Goal: Information Seeking & Learning: Check status

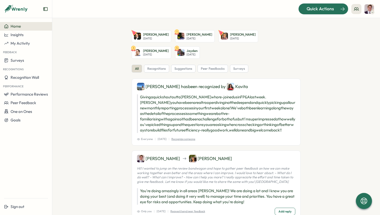
click at [328, 7] on span "Quick Actions" at bounding box center [320, 9] width 27 height 7
click at [27, 63] on button "Surveys" at bounding box center [26, 60] width 52 height 9
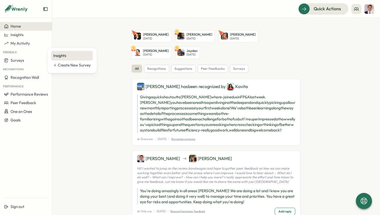
click at [56, 56] on div "Insights" at bounding box center [71, 56] width 37 height 6
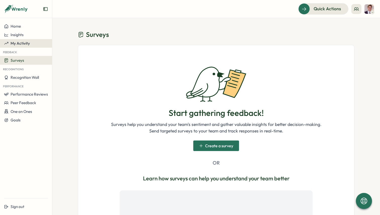
click at [17, 42] on span "My Activity" at bounding box center [20, 43] width 19 height 5
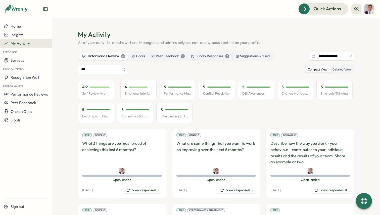
click at [371, 8] on img at bounding box center [369, 9] width 10 height 10
click at [211, 57] on div "Survey Responses 2" at bounding box center [210, 57] width 38 height 6
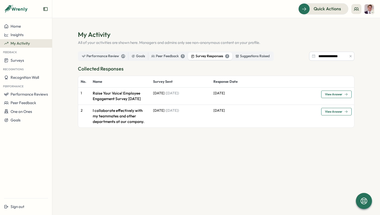
click at [343, 94] on div "View Answer" at bounding box center [336, 95] width 23 height 4
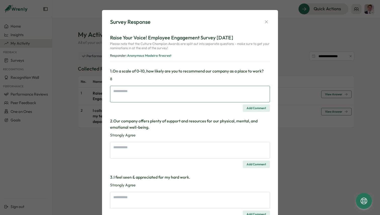
click at [211, 94] on textarea at bounding box center [190, 94] width 160 height 17
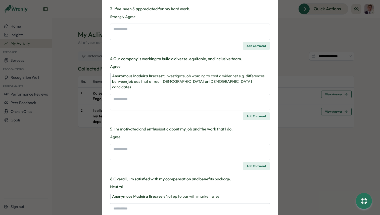
scroll to position [168, 0]
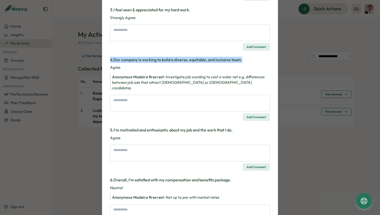
click at [284, 57] on div "Survey Response Raise Your Voice! Employee Engagement Survey [DATE] Please note…" at bounding box center [190, 107] width 380 height 215
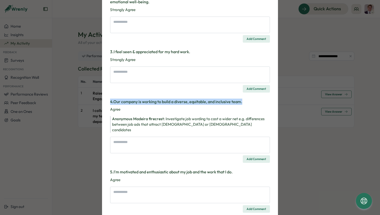
scroll to position [0, 0]
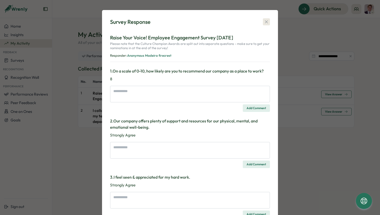
click at [263, 21] on button "button" at bounding box center [266, 21] width 7 height 7
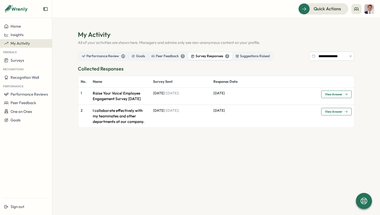
click at [336, 97] on span "View Answer" at bounding box center [336, 94] width 23 height 7
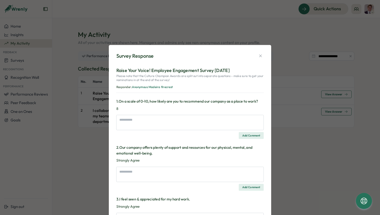
type textarea "*"
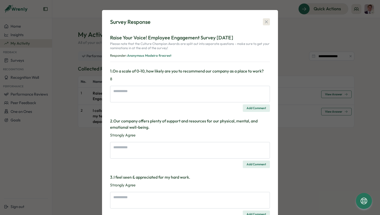
click at [264, 22] on icon "button" at bounding box center [266, 21] width 5 height 5
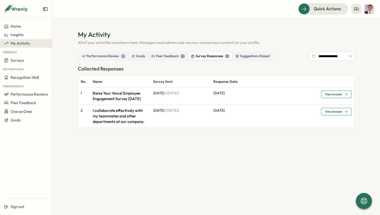
click at [373, 11] on icon at bounding box center [372, 12] width 3 height 4
click at [96, 54] on div "Performance Review 23" at bounding box center [103, 57] width 43 height 6
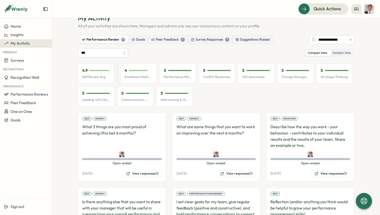
scroll to position [17, 0]
click at [149, 174] on button "View responses (1)" at bounding box center [142, 173] width 39 height 7
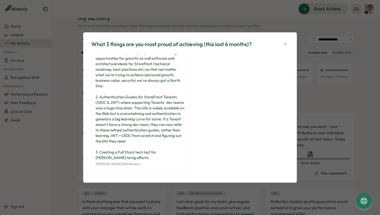
scroll to position [18, 0]
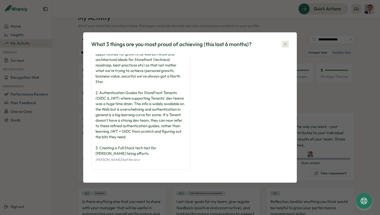
click at [283, 44] on icon "button" at bounding box center [285, 44] width 5 height 5
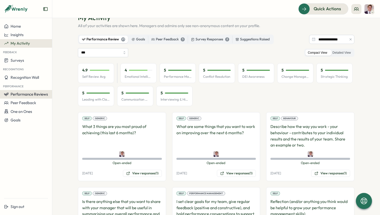
click at [28, 92] on span "Performance Reviews" at bounding box center [29, 94] width 37 height 5
click at [58, 97] on div "Insights" at bounding box center [60, 100] width 14 height 6
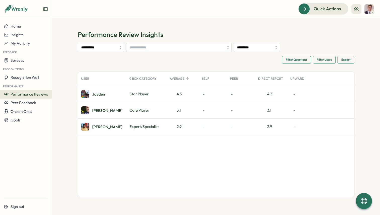
click at [26, 94] on span "Performance Reviews" at bounding box center [29, 94] width 37 height 5
click at [57, 88] on div "Reviews" at bounding box center [60, 90] width 14 height 6
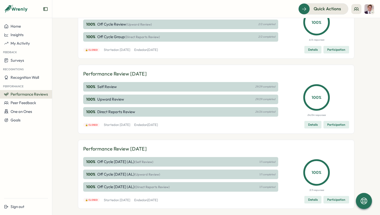
scroll to position [218, 0]
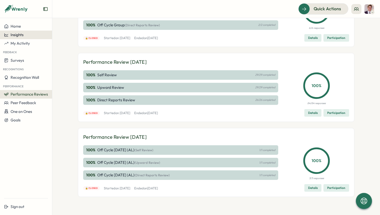
click at [24, 36] on div "Insights" at bounding box center [26, 35] width 44 height 5
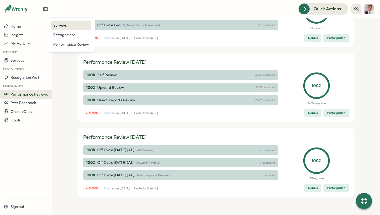
click at [67, 28] on div "Surveys" at bounding box center [71, 26] width 36 height 6
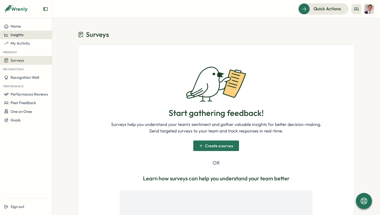
click at [17, 32] on button "Insights" at bounding box center [26, 35] width 52 height 9
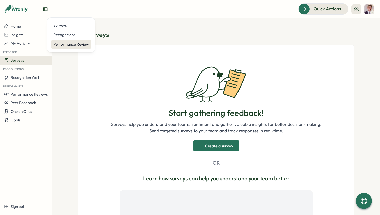
click at [61, 43] on div "Performance Review" at bounding box center [71, 45] width 36 height 6
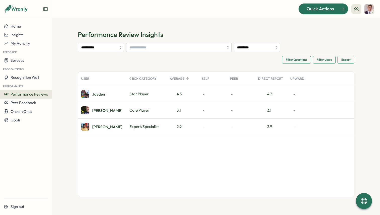
click at [339, 6] on div "Quick Actions" at bounding box center [320, 9] width 45 height 7
click at [370, 8] on img at bounding box center [369, 9] width 10 height 10
click at [361, 36] on div "My Activity" at bounding box center [360, 34] width 25 height 6
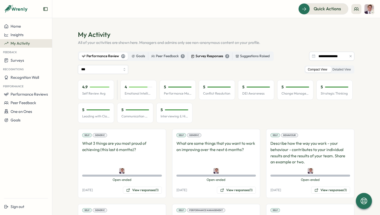
click at [202, 56] on div "Survey Responses 2" at bounding box center [210, 57] width 38 height 6
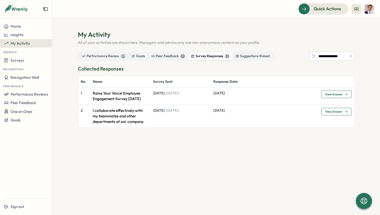
click at [167, 60] on div "Performance Review 23 Goals Peer Feedback 3 Survey Responses 2 Suggestions Rais…" at bounding box center [176, 57] width 196 height 10
click at [176, 53] on label "Peer Feedback 3" at bounding box center [167, 57] width 39 height 8
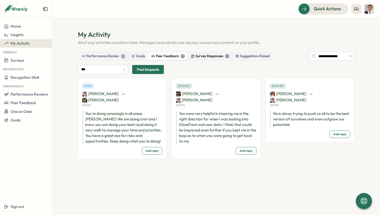
click at [216, 56] on div "Survey Responses 2" at bounding box center [210, 57] width 38 height 6
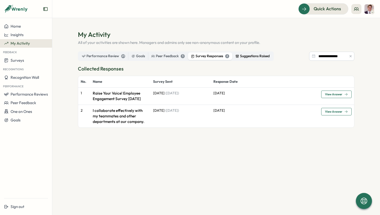
click at [263, 53] on label "Suggestions Raised" at bounding box center [253, 57] width 40 height 8
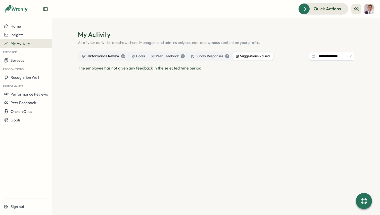
click at [109, 56] on div "Performance Review 23" at bounding box center [103, 57] width 43 height 6
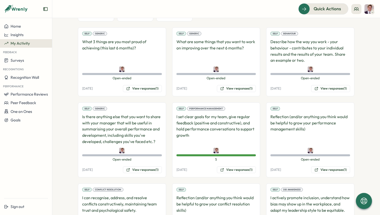
scroll to position [160, 0]
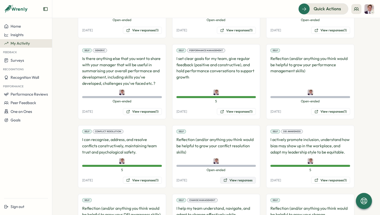
click at [232, 182] on button "View responses" at bounding box center [238, 180] width 36 height 7
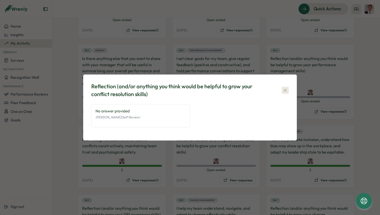
click at [288, 89] on icon "button" at bounding box center [285, 90] width 5 height 5
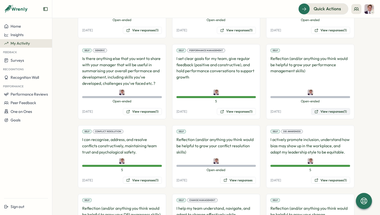
click at [331, 111] on button "View responses (1)" at bounding box center [330, 111] width 39 height 7
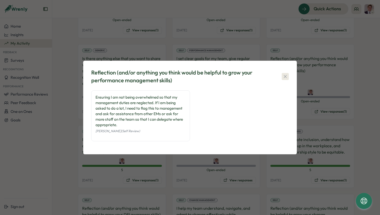
click at [282, 74] on button "button" at bounding box center [285, 76] width 7 height 7
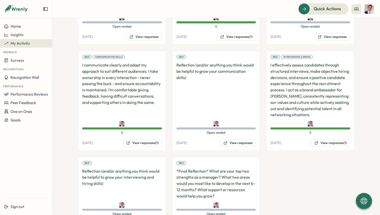
scroll to position [539, 0]
